Goal: Task Accomplishment & Management: Manage account settings

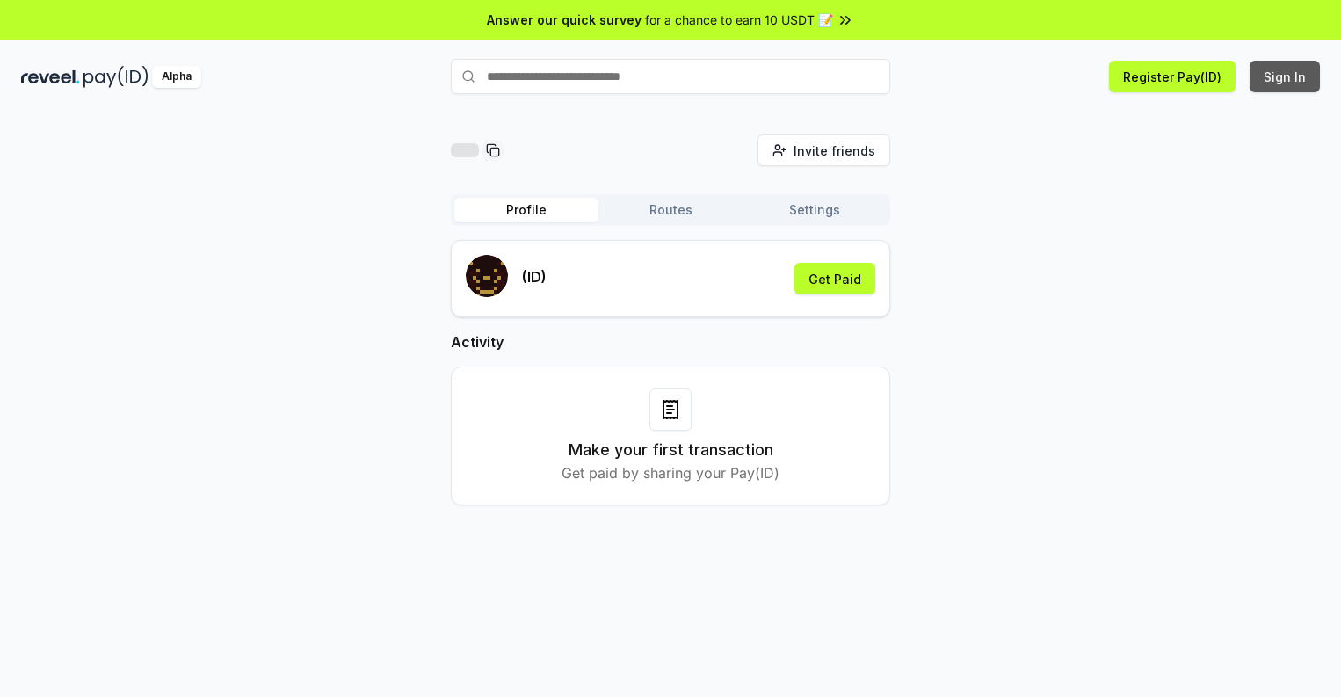
click at [1286, 76] on button "Sign In" at bounding box center [1285, 77] width 70 height 32
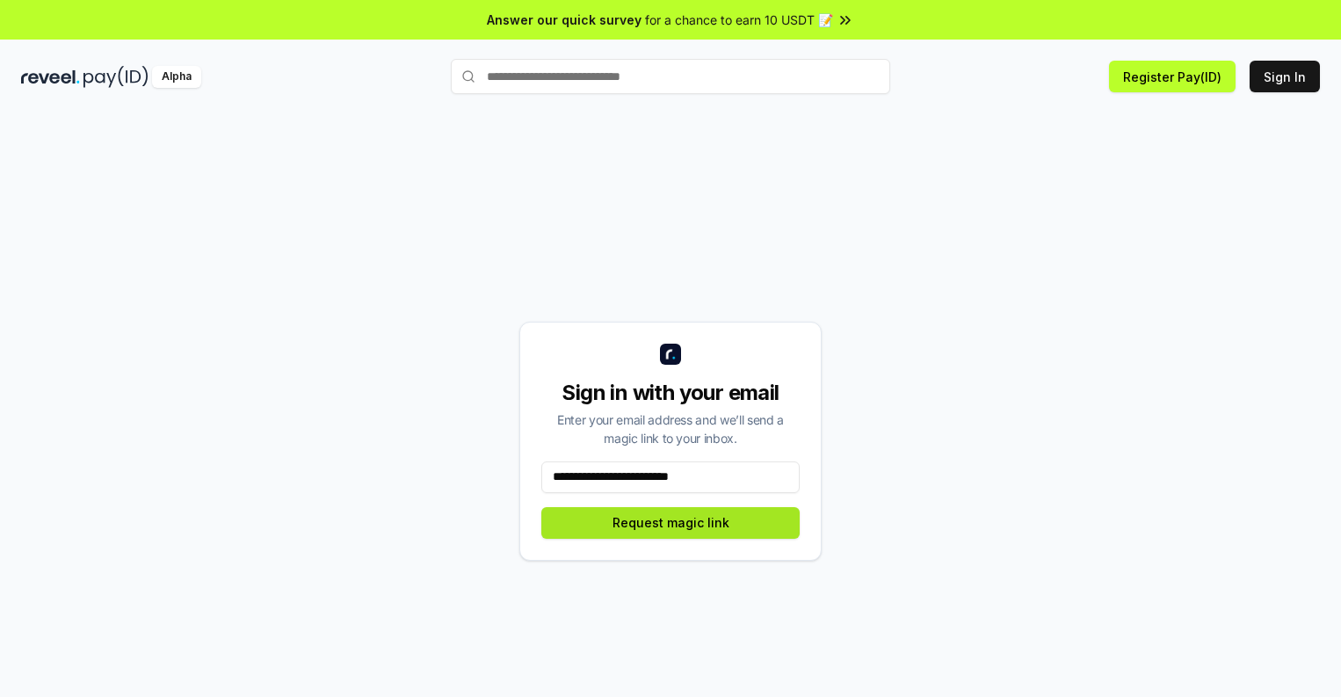
type input "**********"
click at [671, 522] on button "Request magic link" at bounding box center [670, 523] width 258 height 32
